Goal: Check status

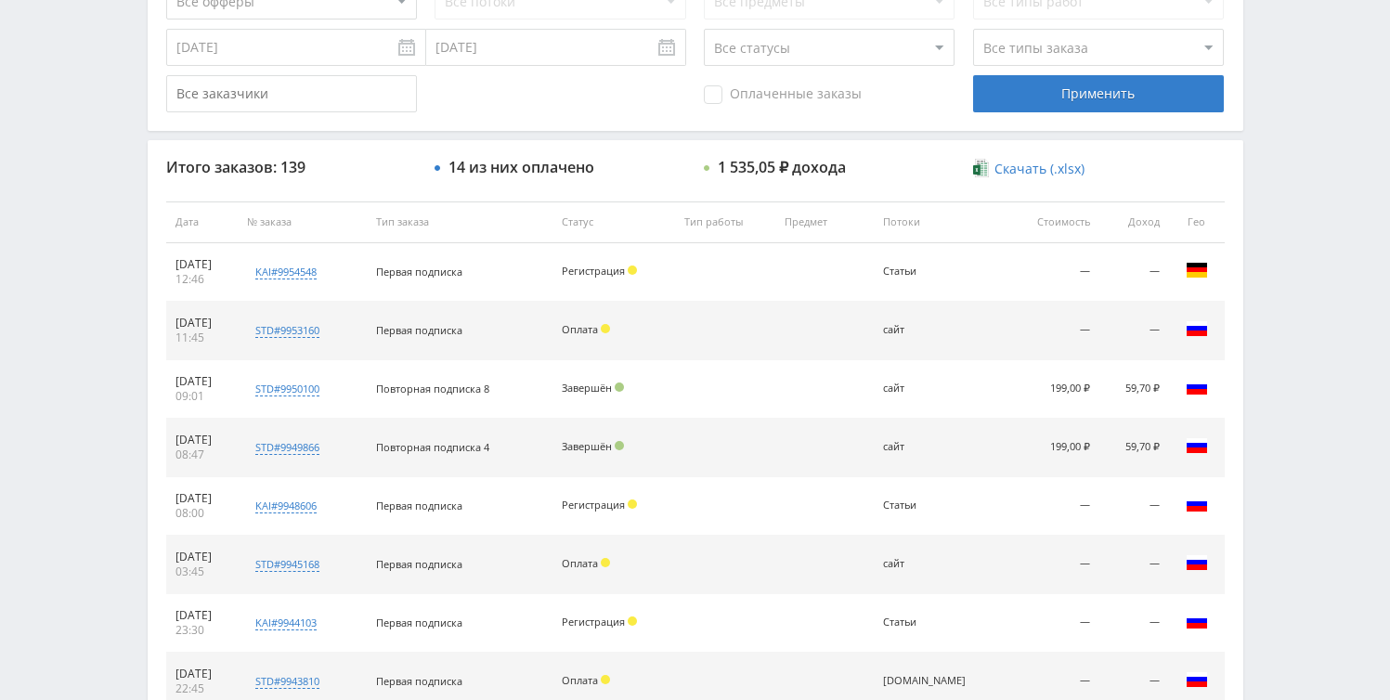
scroll to position [459, 0]
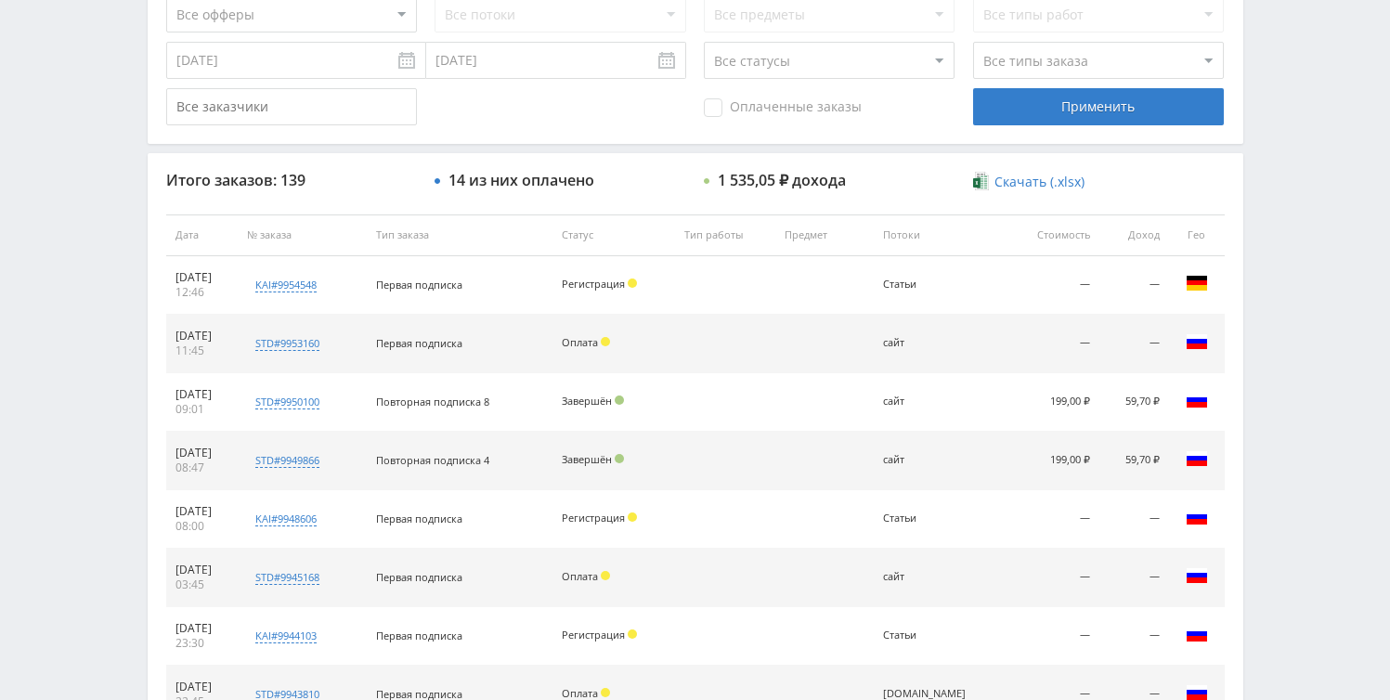
scroll to position [699, 0]
